Goal: Entertainment & Leisure: Consume media (video, audio)

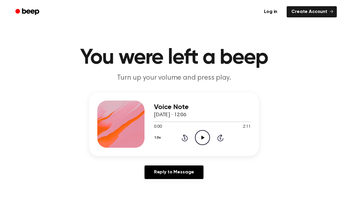
click at [202, 138] on icon at bounding box center [202, 138] width 3 height 4
click at [188, 137] on icon at bounding box center [185, 137] width 6 height 7
click at [188, 138] on div "1.0x Rewind 5 seconds Pause Audio Skip 5 seconds" at bounding box center [202, 137] width 97 height 15
click at [185, 138] on icon at bounding box center [184, 138] width 1 height 2
click at [185, 137] on icon at bounding box center [185, 137] width 6 height 7
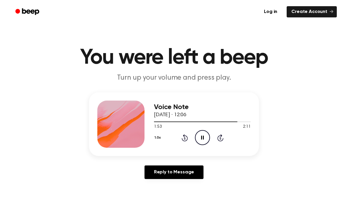
click at [185, 135] on icon "Rewind 5 seconds" at bounding box center [185, 138] width 6 height 8
click at [185, 136] on icon at bounding box center [185, 137] width 6 height 7
click at [187, 137] on icon at bounding box center [185, 137] width 6 height 7
click at [185, 136] on icon at bounding box center [185, 137] width 6 height 7
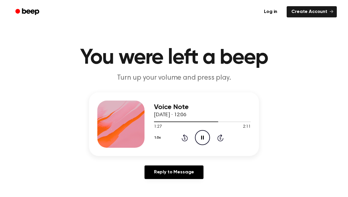
click at [183, 138] on icon "Rewind 5 seconds" at bounding box center [185, 138] width 6 height 8
click at [184, 141] on icon "Rewind 5 seconds" at bounding box center [185, 138] width 6 height 8
click at [182, 139] on icon "Rewind 5 seconds" at bounding box center [185, 138] width 6 height 8
click at [179, 142] on div "1.0x Rewind 5 seconds Pause Audio Skip 5 seconds" at bounding box center [202, 137] width 97 height 15
click at [179, 141] on div "1.0x Rewind 5 seconds Pause Audio Skip 5 seconds" at bounding box center [202, 137] width 97 height 15
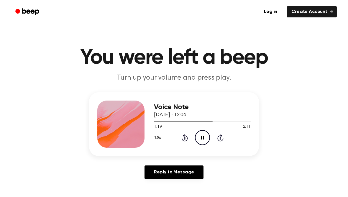
click at [180, 139] on div "1.0x Rewind 5 seconds Pause Audio Skip 5 seconds" at bounding box center [202, 137] width 97 height 15
click at [180, 141] on div "1.0x Rewind 5 seconds Pause Audio Skip 5 seconds" at bounding box center [202, 137] width 97 height 15
click at [182, 139] on icon "Rewind 5 seconds" at bounding box center [185, 138] width 6 height 8
click at [180, 138] on div "1.0x Rewind 5 seconds Pause Audio Skip 5 seconds" at bounding box center [202, 137] width 97 height 15
click at [182, 141] on icon "Rewind 5 seconds" at bounding box center [185, 138] width 6 height 8
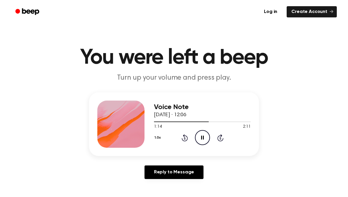
click at [182, 140] on icon at bounding box center [185, 137] width 6 height 7
click at [182, 139] on icon at bounding box center [185, 137] width 6 height 7
click at [182, 138] on icon at bounding box center [185, 137] width 6 height 7
click at [186, 138] on icon "Rewind 5 seconds" at bounding box center [185, 138] width 6 height 8
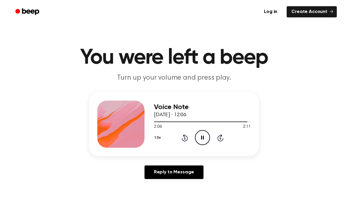
click at [186, 138] on icon "Rewind 5 seconds" at bounding box center [185, 138] width 6 height 8
click at [186, 139] on icon "Rewind 5 seconds" at bounding box center [185, 138] width 6 height 8
click at [200, 141] on icon "Pause Audio" at bounding box center [202, 137] width 15 height 15
